Goal: Find specific page/section: Find specific page/section

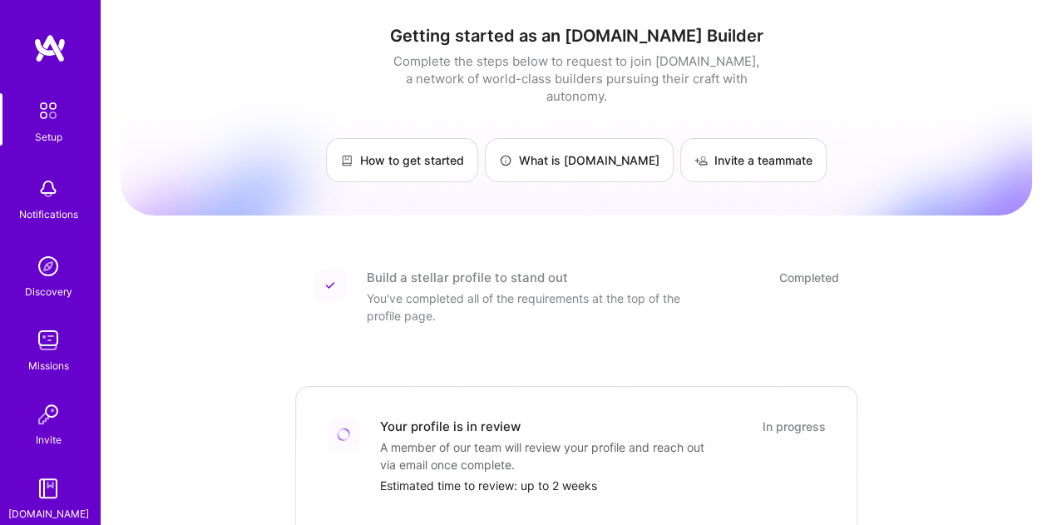
click at [35, 273] on img at bounding box center [48, 265] width 33 height 33
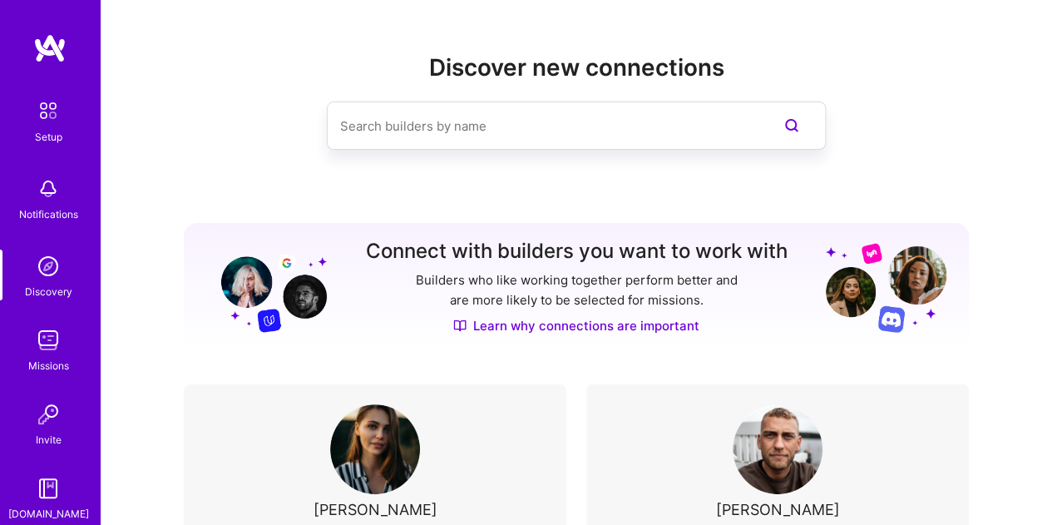
click at [37, 116] on img at bounding box center [48, 110] width 35 height 35
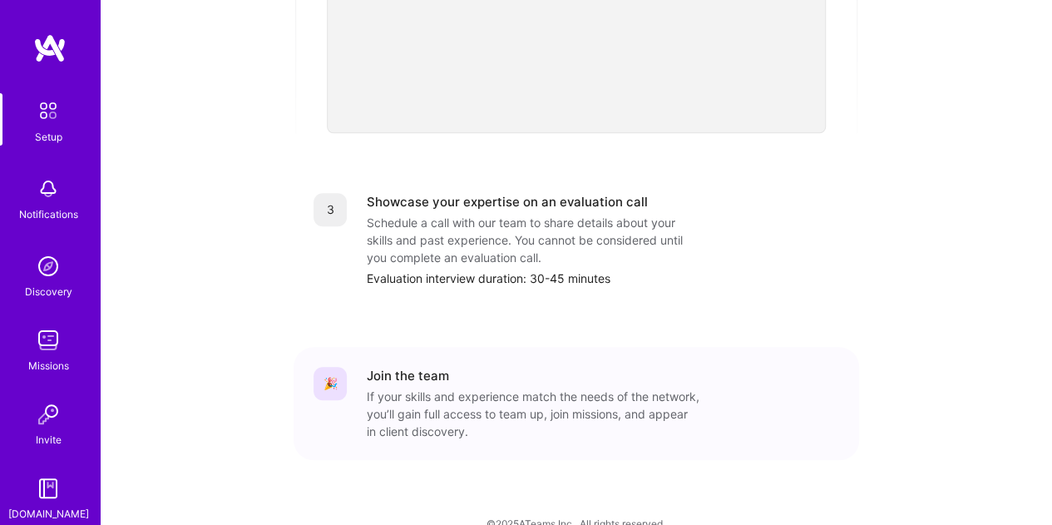
scroll to position [681, 0]
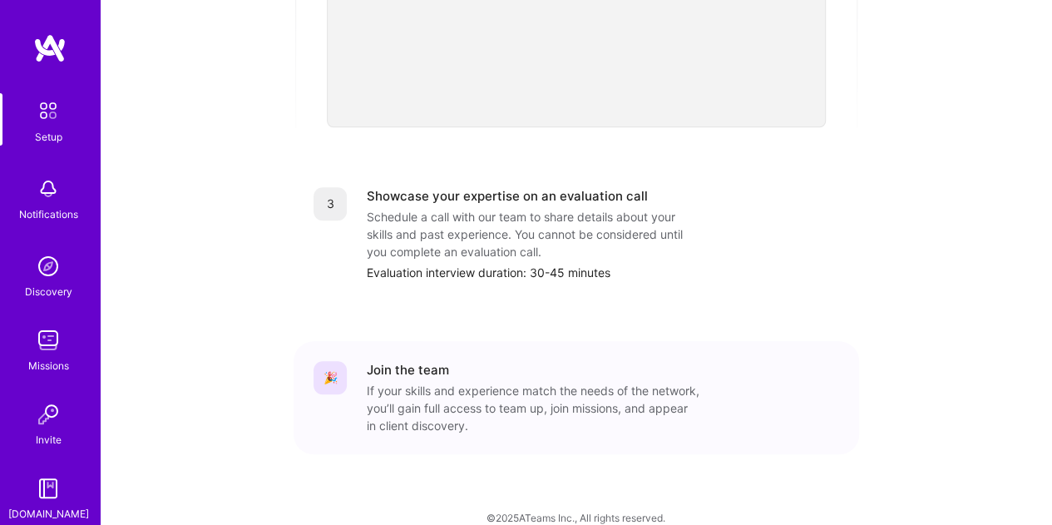
click at [43, 347] on img at bounding box center [48, 340] width 33 height 33
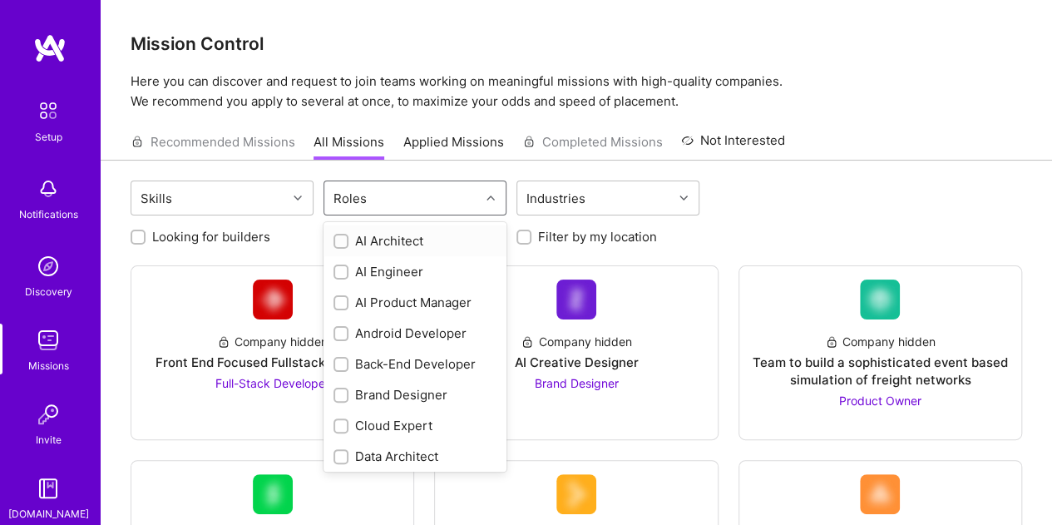
click at [487, 196] on icon at bounding box center [491, 198] width 8 height 8
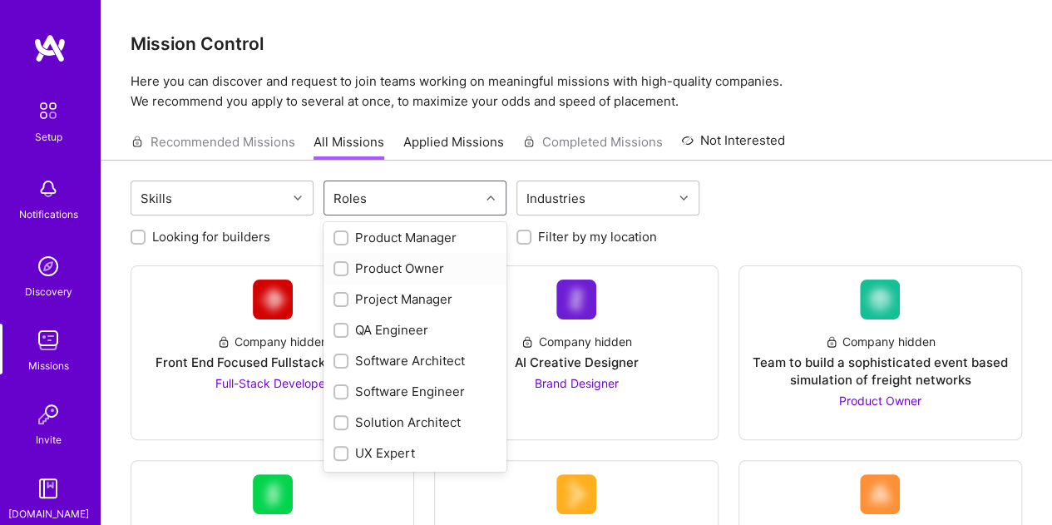
click at [340, 268] on input "checkbox" at bounding box center [343, 270] width 12 height 12
checkbox input "true"
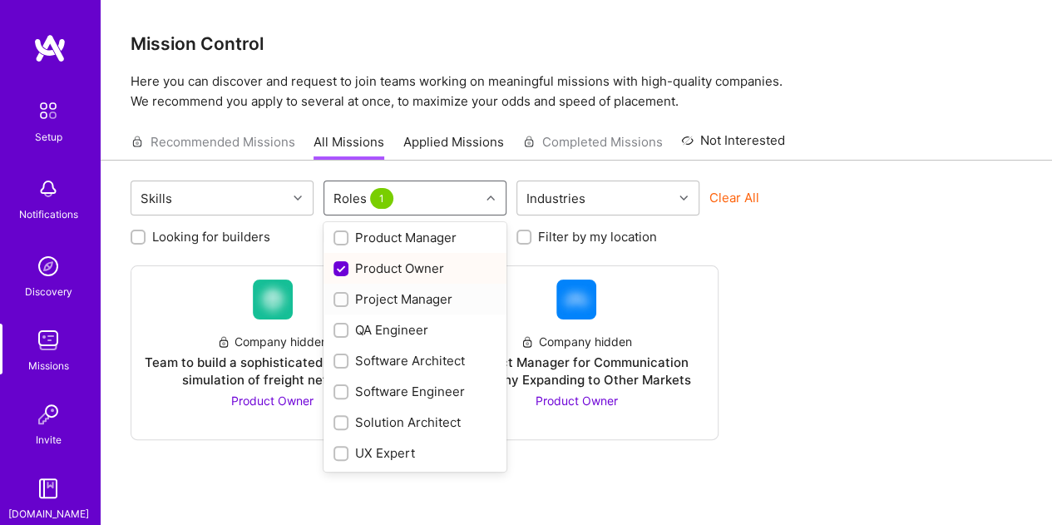
click at [338, 299] on input "checkbox" at bounding box center [343, 300] width 12 height 12
checkbox input "true"
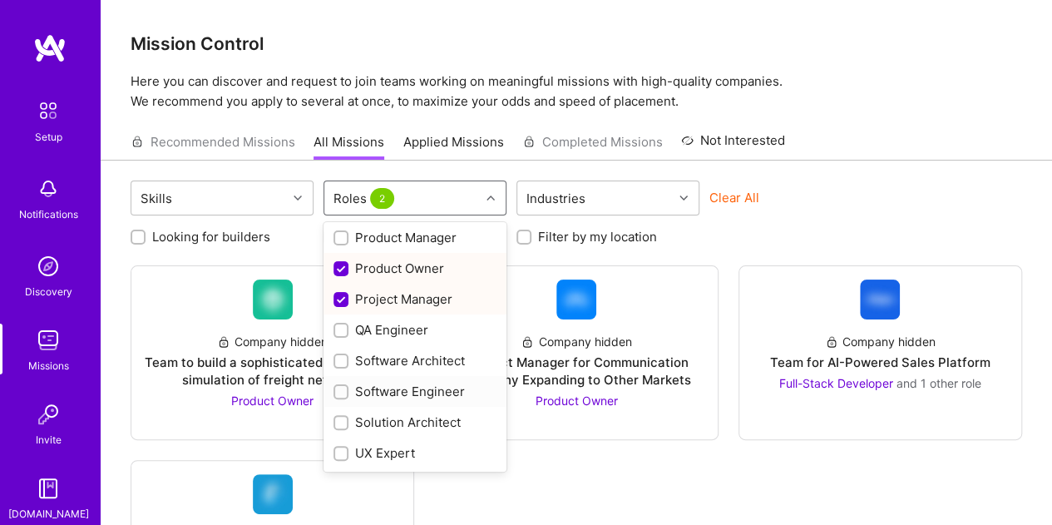
scroll to position [508, 0]
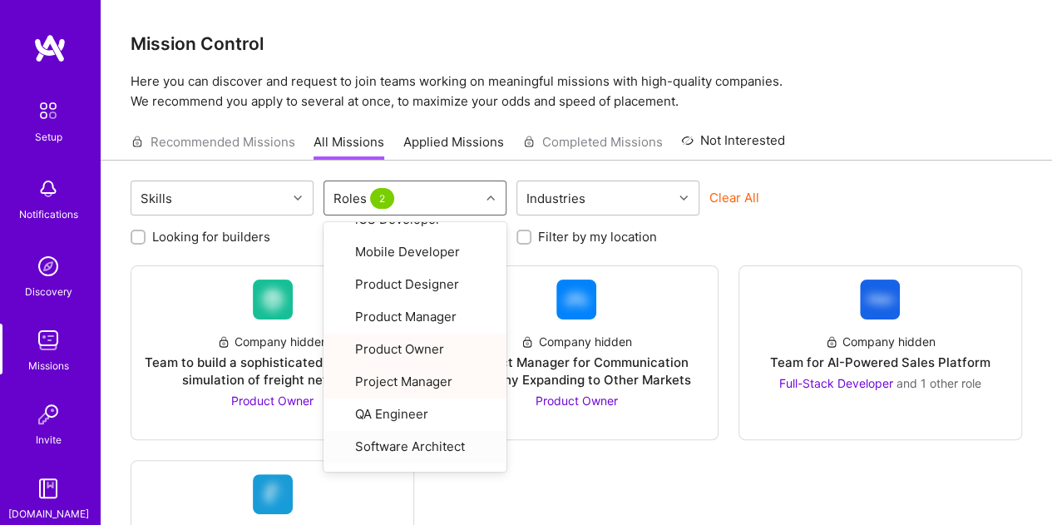
click at [655, 459] on div "Company hidden Team to build a sophisticated event based simulation of freight …" at bounding box center [577, 441] width 892 height 352
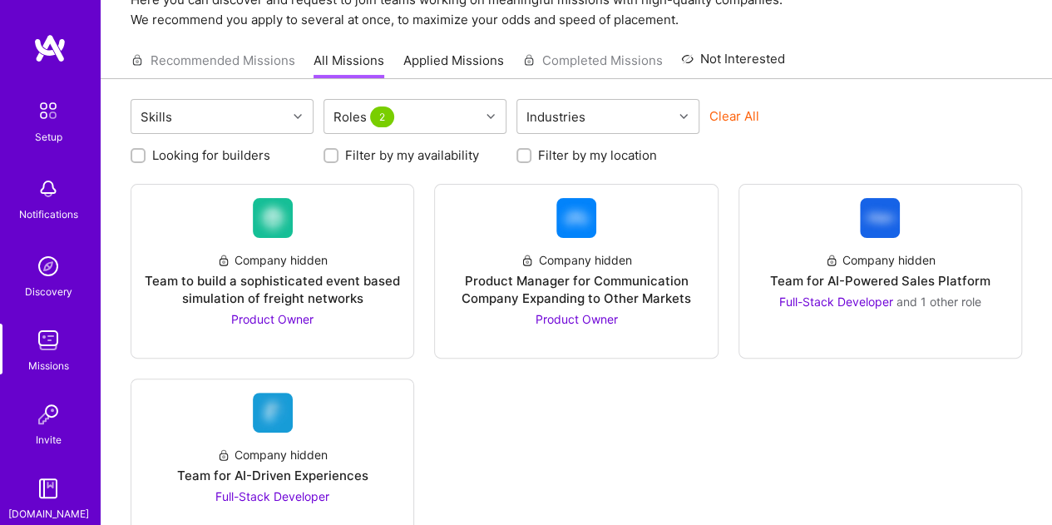
scroll to position [130, 0]
